Goal: Information Seeking & Learning: Learn about a topic

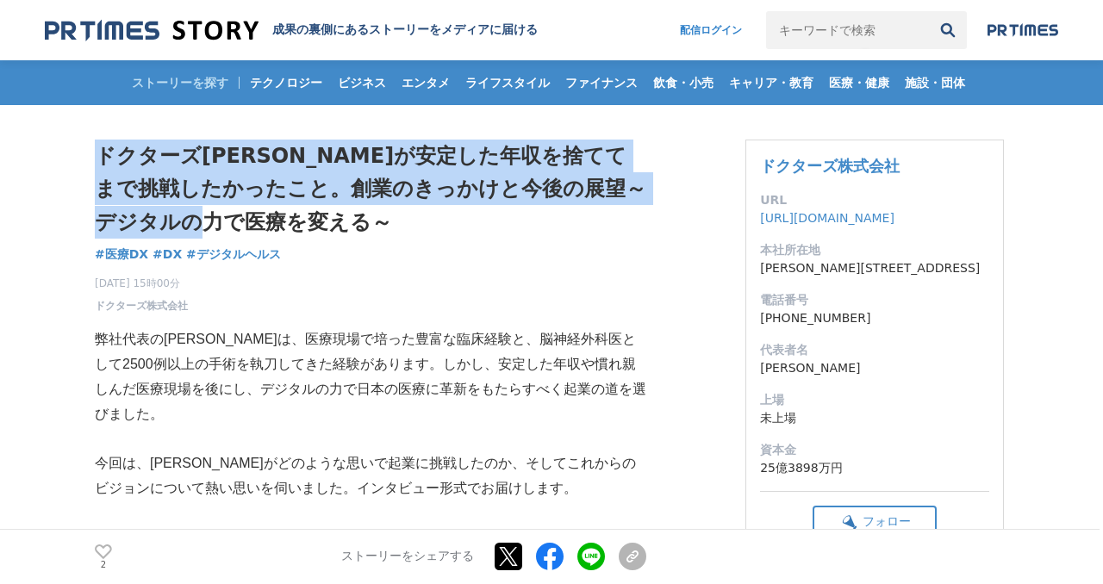
drag, startPoint x: 625, startPoint y: 139, endPoint x: 613, endPoint y: 221, distance: 82.7
click at [613, 221] on h1 "ドクターズ[PERSON_NAME]が安定した年収を捨ててまで挑戦したかったこと。創業のきっかけと今後の展望～デジタルの力で医療を変える～" at bounding box center [370, 189] width 551 height 99
drag, startPoint x: 613, startPoint y: 221, endPoint x: 635, endPoint y: 117, distance: 105.8
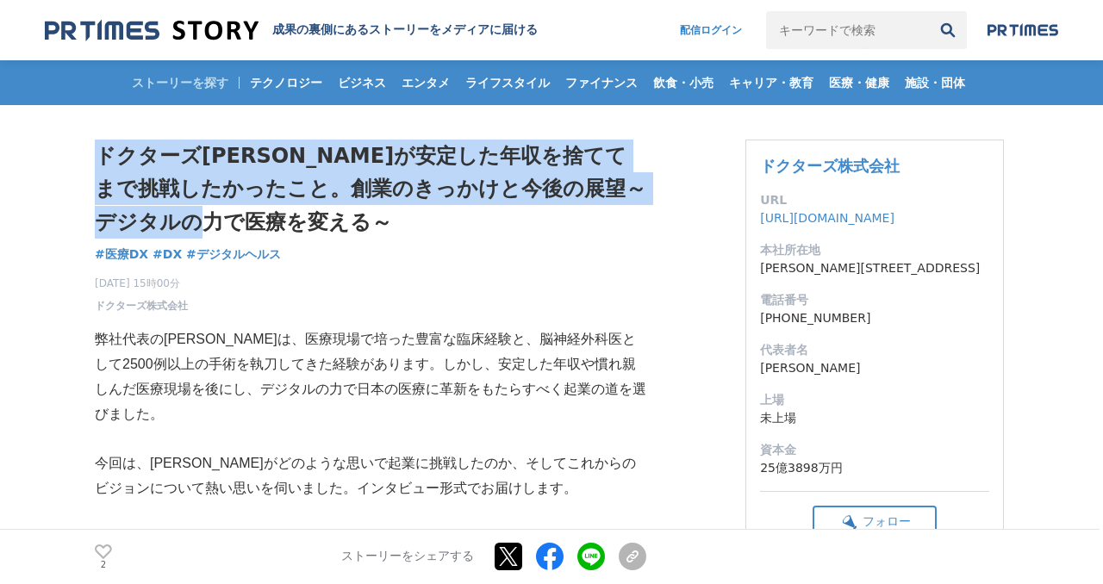
drag, startPoint x: 635, startPoint y: 117, endPoint x: 609, endPoint y: 227, distance: 112.4
click at [609, 227] on h1 "ドクターズ[PERSON_NAME]が安定した年収を捨ててまで挑戦したかったこと。創業のきっかけと今後の展望～デジタルの力で医療を変える～" at bounding box center [370, 189] width 551 height 99
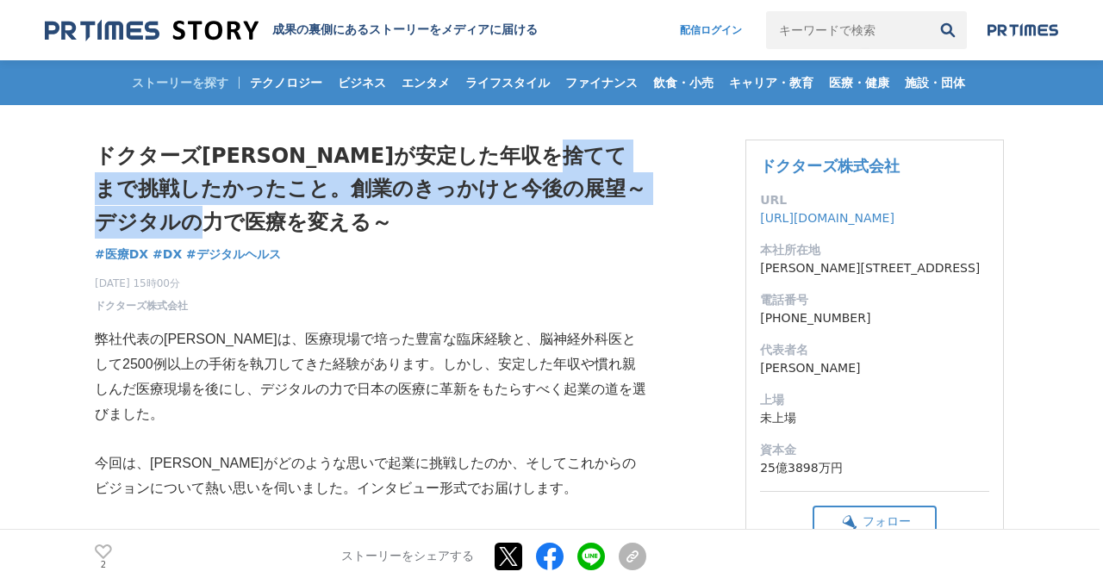
drag, startPoint x: 609, startPoint y: 227, endPoint x: 625, endPoint y: 152, distance: 75.9
click at [625, 152] on h1 "ドクターズ[PERSON_NAME]が安定した年収を捨ててまで挑戦したかったこと。創業のきっかけと今後の展望～デジタルの力で医療を変える～" at bounding box center [370, 189] width 551 height 99
click at [618, 245] on div "ドクターズ[PERSON_NAME]が安定した年収を捨ててまで挑戦したかったこと。創業のきっかけと今後の展望～デジタルの力で医療を変える～ 医療DX #医療D…" at bounding box center [370, 227] width 551 height 174
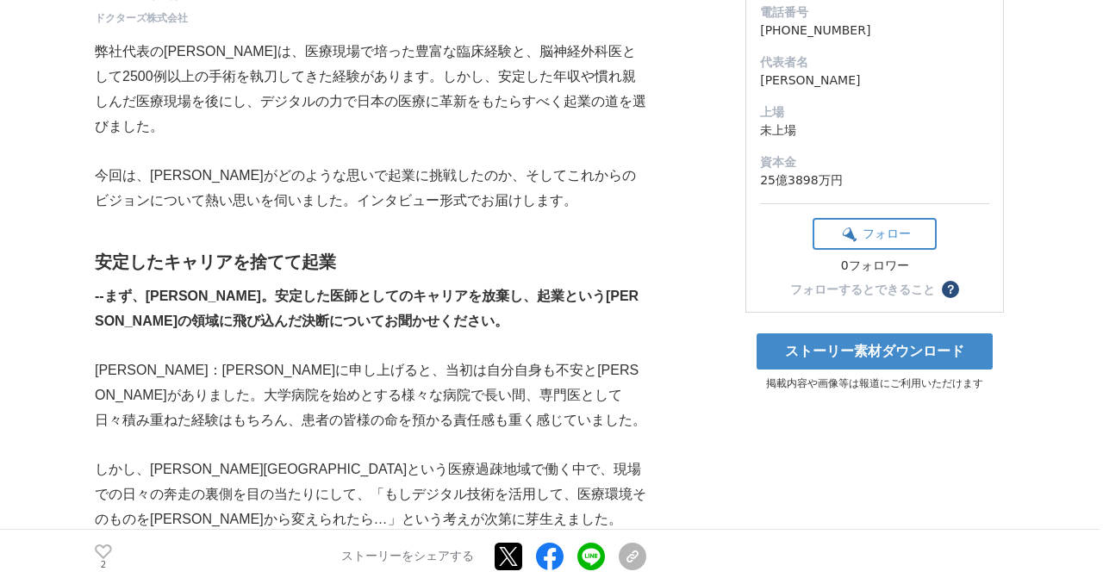
scroll to position [289, 0]
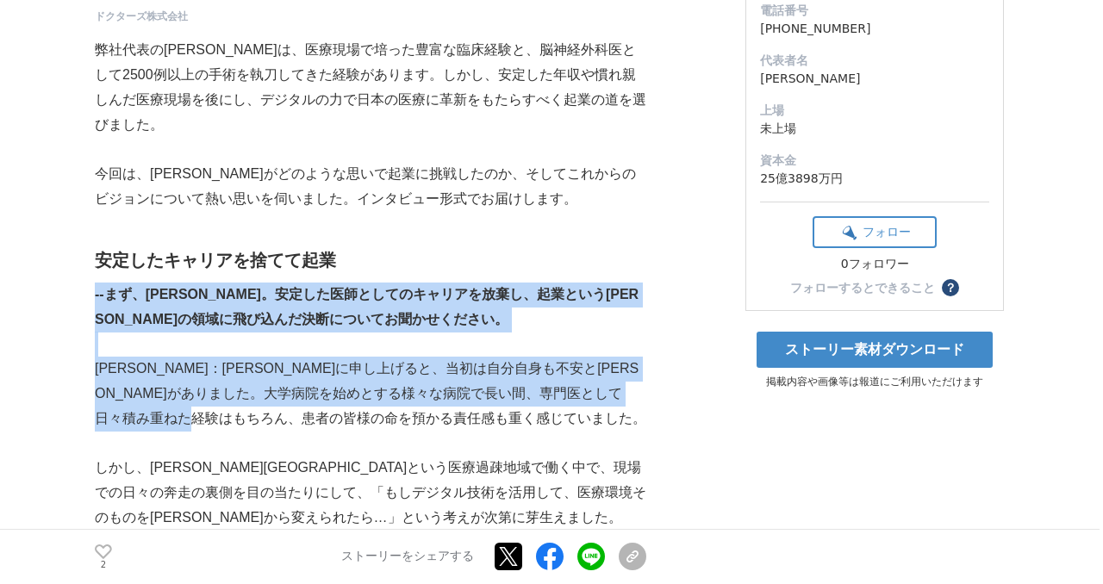
drag, startPoint x: 618, startPoint y: 245, endPoint x: 582, endPoint y: 405, distance: 164.3
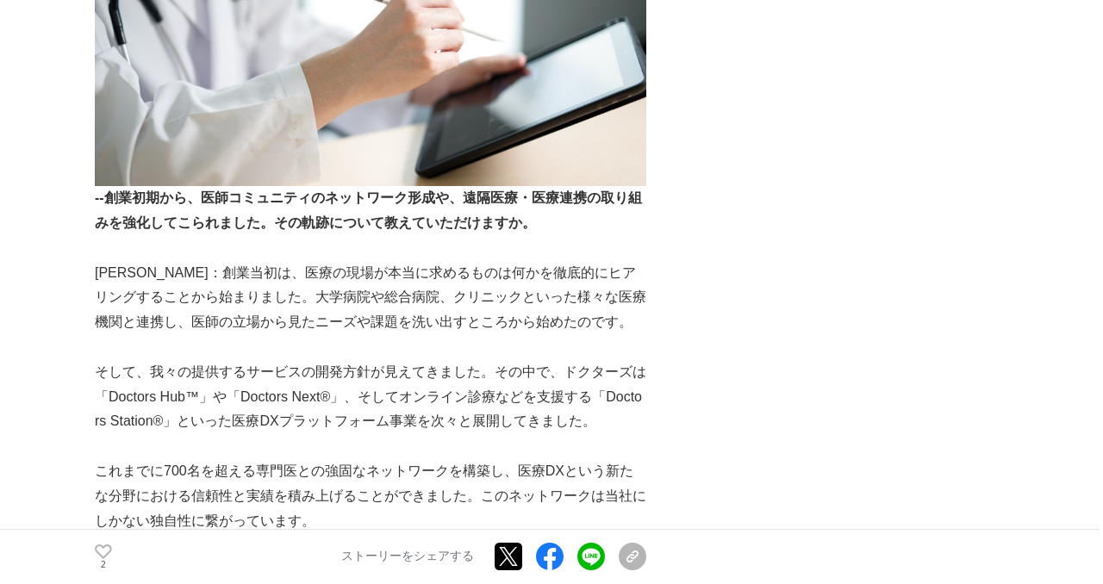
scroll to position [1596, 0]
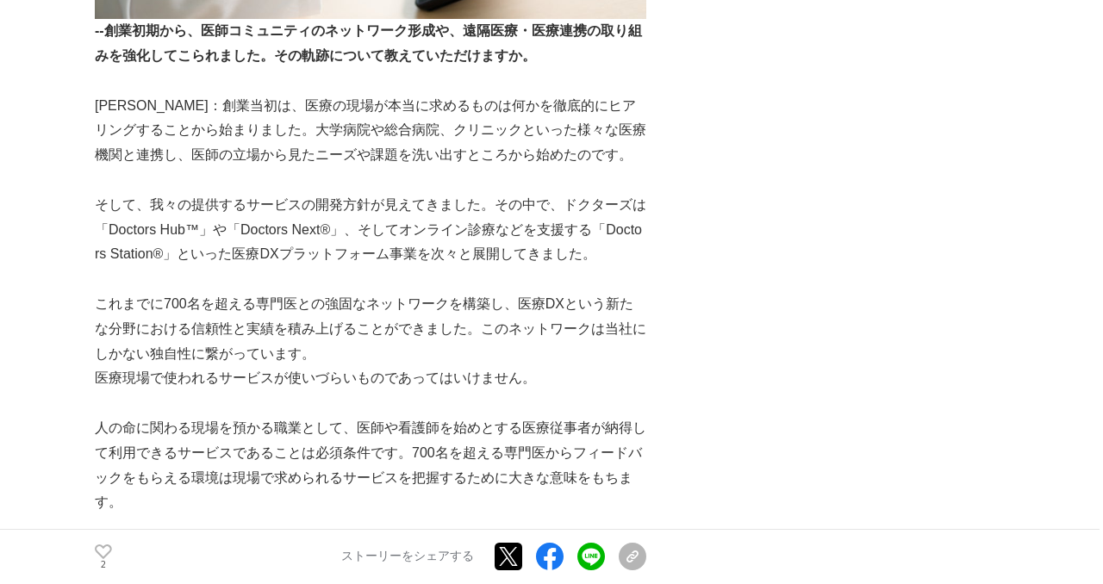
drag, startPoint x: 655, startPoint y: 158, endPoint x: 649, endPoint y: 285, distance: 127.7
click at [626, 226] on p "そして、我々の提供するサービスの開発方針が見えてきました。その中で、ドクターズは「Doctors Hub™」や「Doctors Next®」、そしてオンライン…" at bounding box center [370, 230] width 551 height 74
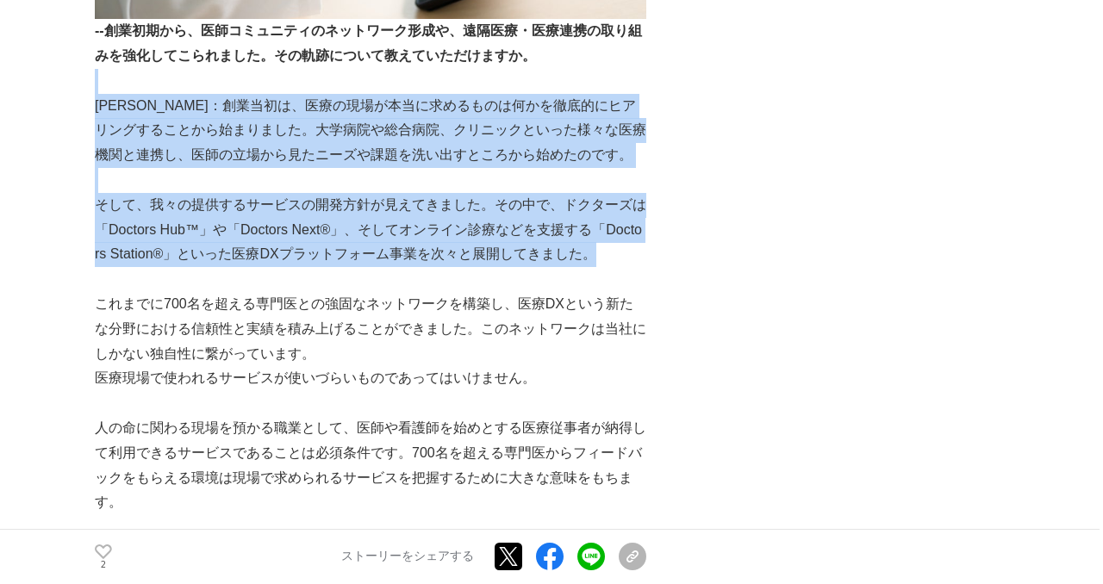
drag, startPoint x: 626, startPoint y: 226, endPoint x: 635, endPoint y: 56, distance: 169.9
click at [635, 56] on div "弊社代表の[PERSON_NAME]は、医療現場で培った豊富な臨床経験と、脳神経外科医として2500例以上の手術を執刀してきた経験があります。しかし、安定した…" at bounding box center [370, 439] width 551 height 3451
click at [635, 69] on p at bounding box center [370, 81] width 551 height 25
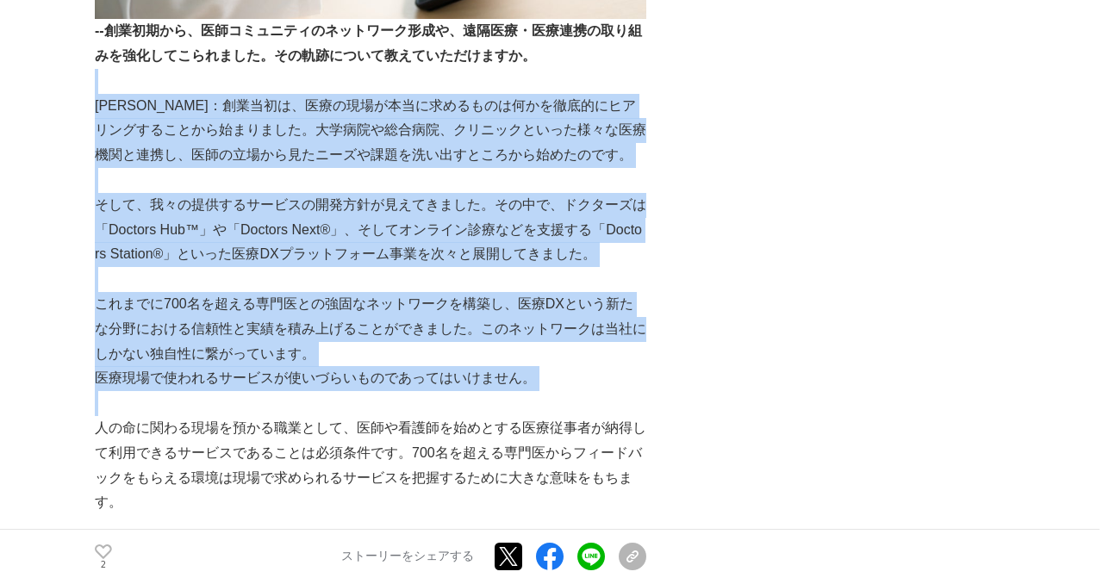
drag, startPoint x: 635, startPoint y: 56, endPoint x: 537, endPoint y: 377, distance: 336.0
click at [537, 377] on div "弊社代表の[PERSON_NAME]は、医療現場で培った豊富な臨床経験と、脳神経外科医として2500例以上の手術を執刀してきた経験があります。しかし、安定した…" at bounding box center [370, 439] width 551 height 3451
click at [537, 391] on p at bounding box center [370, 403] width 551 height 25
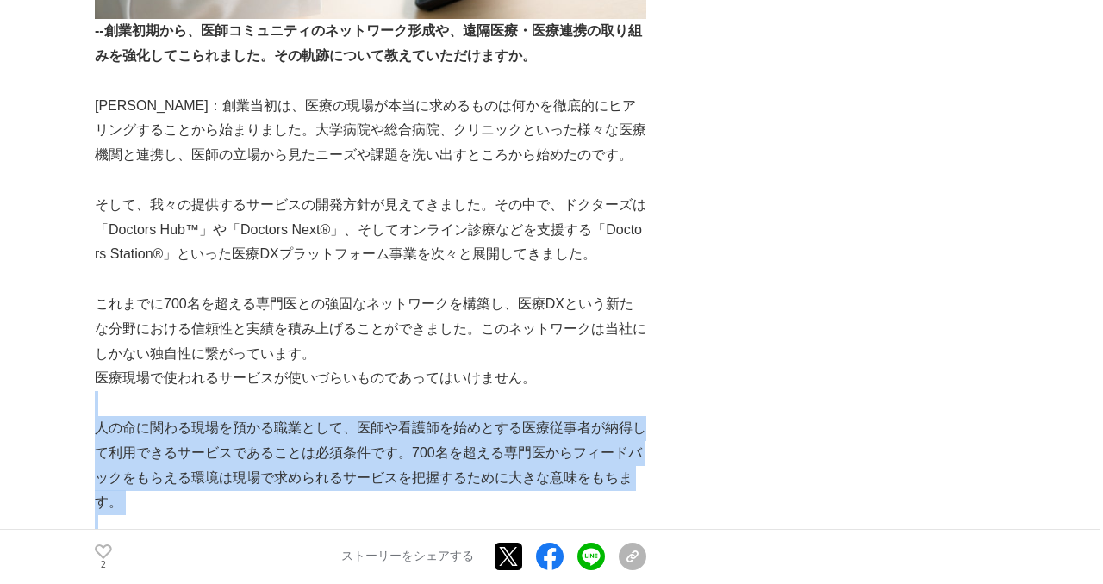
drag, startPoint x: 537, startPoint y: 377, endPoint x: 508, endPoint y: 504, distance: 129.8
click at [508, 504] on div "弊社代表の[PERSON_NAME]は、医療現場で培った豊富な臨床経験と、脳神経外科医として2500例以上の手術を執刀してきた経験があります。しかし、安定した…" at bounding box center [370, 439] width 551 height 3451
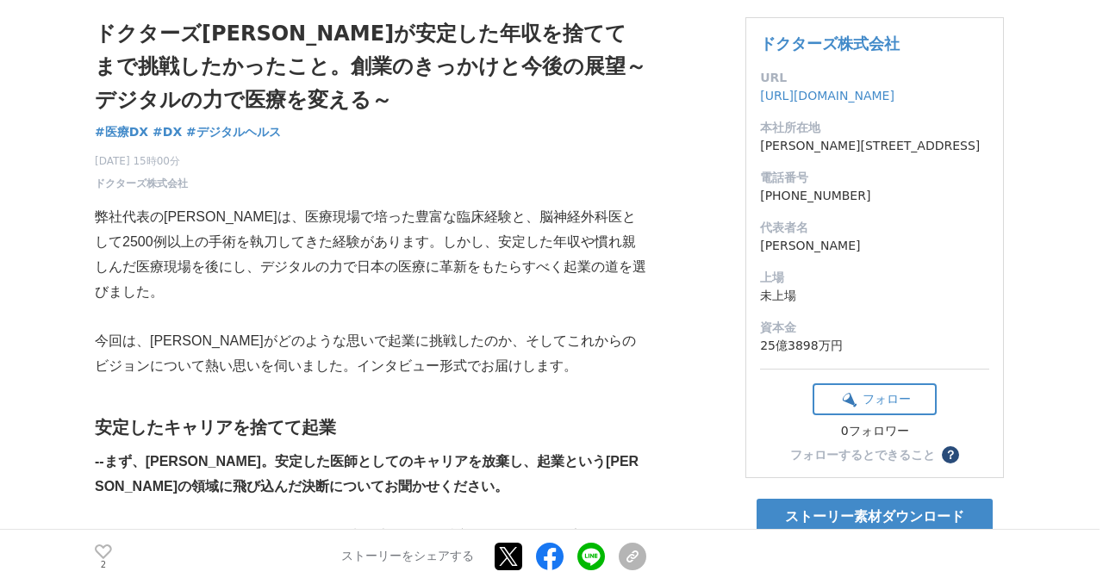
scroll to position [0, 0]
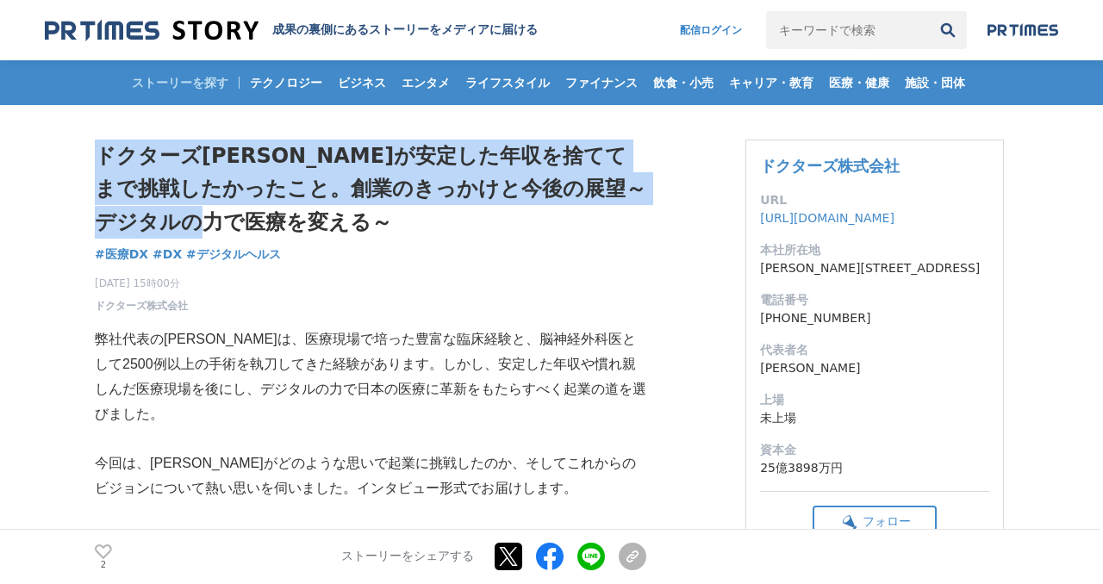
drag, startPoint x: 302, startPoint y: 135, endPoint x: 316, endPoint y: 235, distance: 100.9
click at [316, 235] on h1 "ドクターズ[PERSON_NAME]が安定した年収を捨ててまで挑戦したかったこと。創業のきっかけと今後の展望～デジタルの力で医療を変える～" at bounding box center [370, 189] width 551 height 99
drag, startPoint x: 316, startPoint y: 235, endPoint x: 363, endPoint y: 124, distance: 120.5
